Goal: Check status: Check status

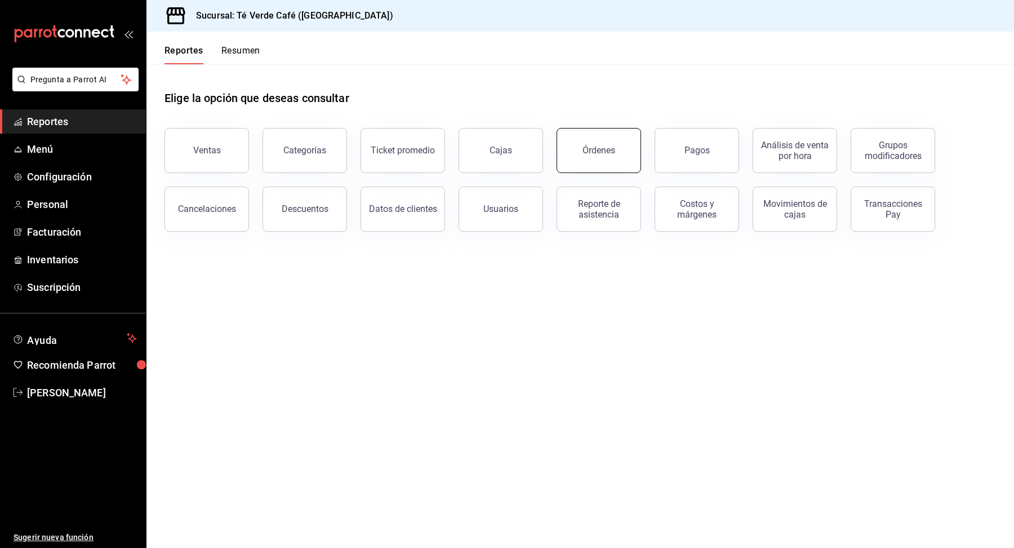
scroll to position [13078, 0]
click at [586, 148] on div "Órdenes" at bounding box center [599, 150] width 33 height 11
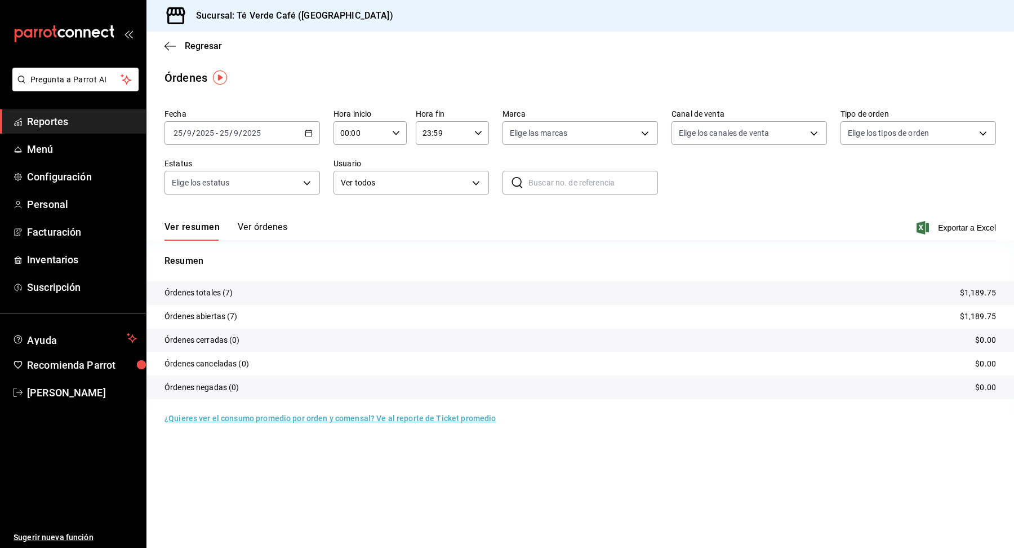
click at [259, 227] on button "Ver órdenes" at bounding box center [263, 230] width 50 height 19
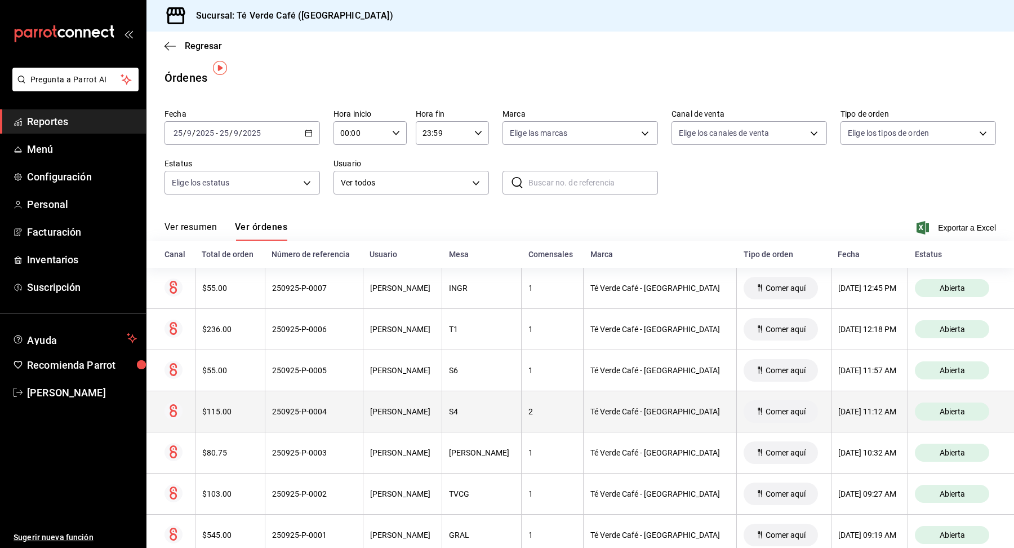
scroll to position [28, 0]
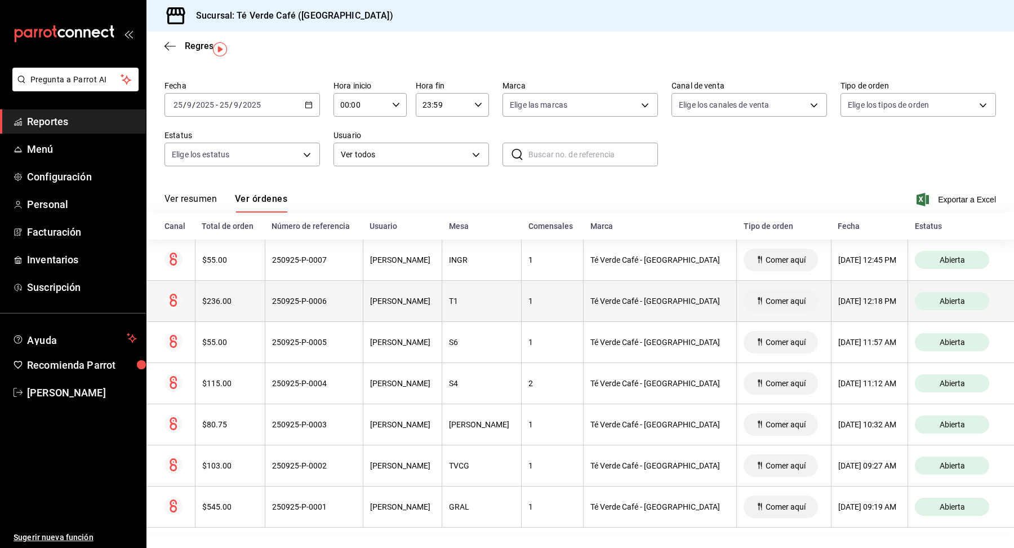
click at [233, 300] on div "$236.00" at bounding box center [230, 300] width 56 height 9
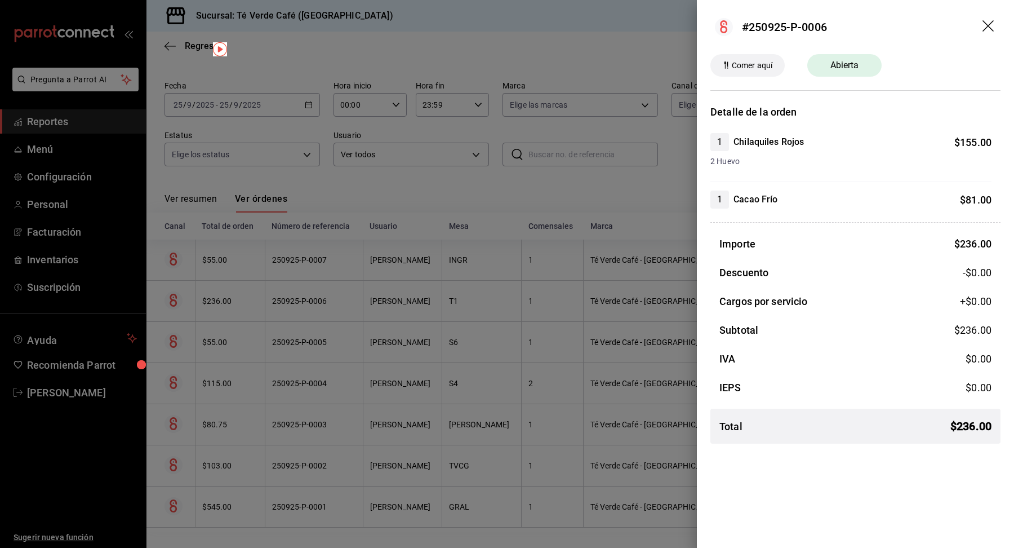
click at [992, 25] on icon "drag" at bounding box center [990, 27] width 14 height 14
